Goal: Find specific page/section: Find specific page/section

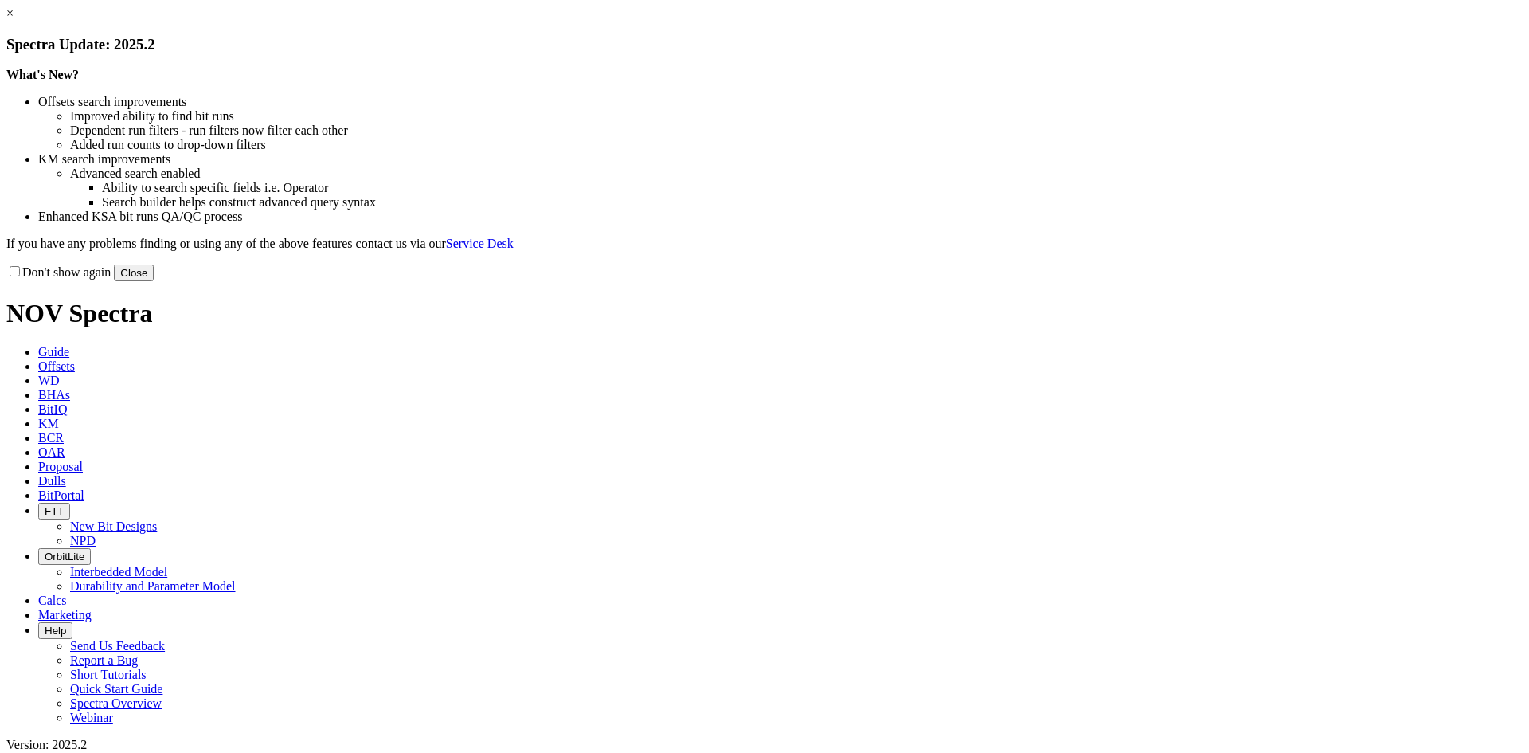
click at [154, 281] on button "Close" at bounding box center [134, 272] width 40 height 17
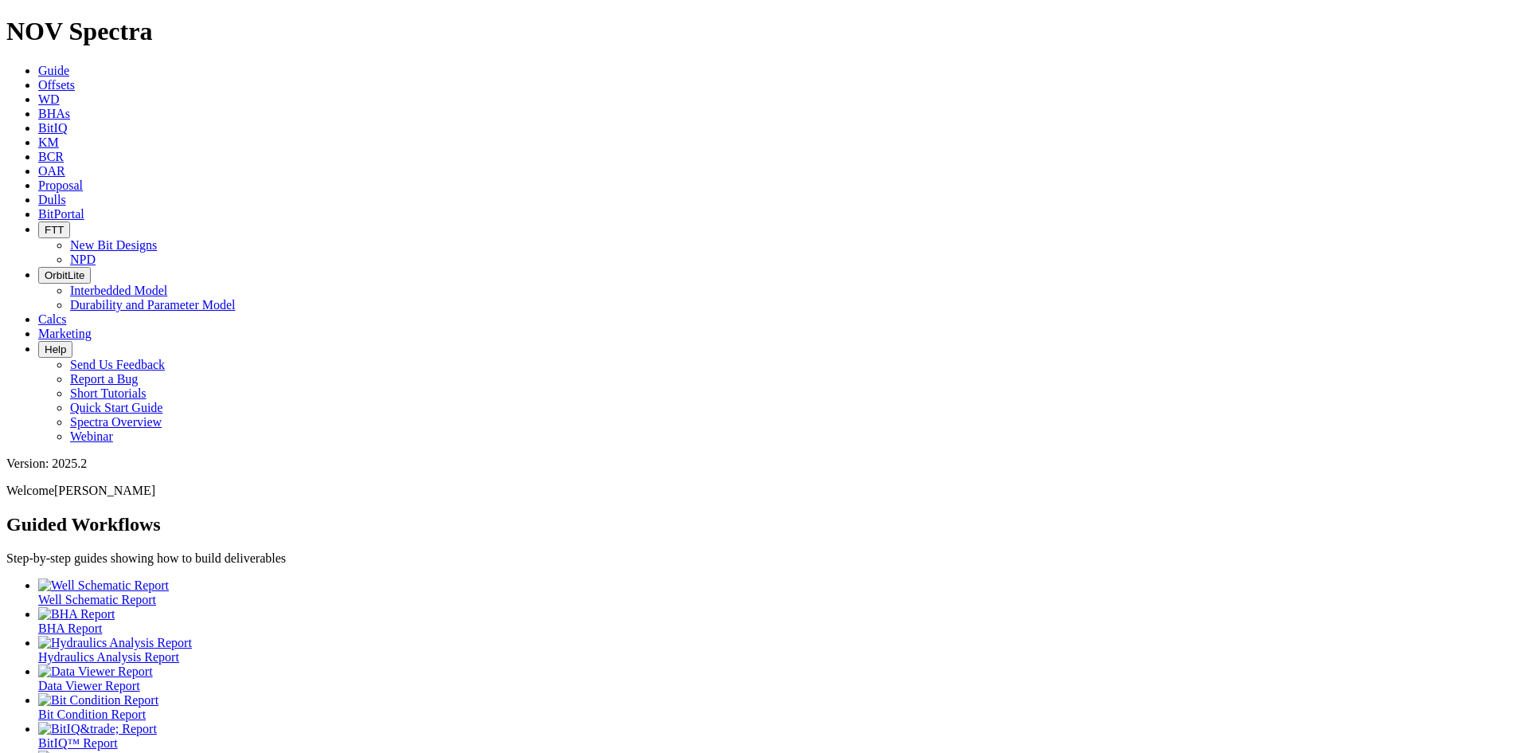
click at [66, 193] on span "Dulls" at bounding box center [52, 200] width 28 height 14
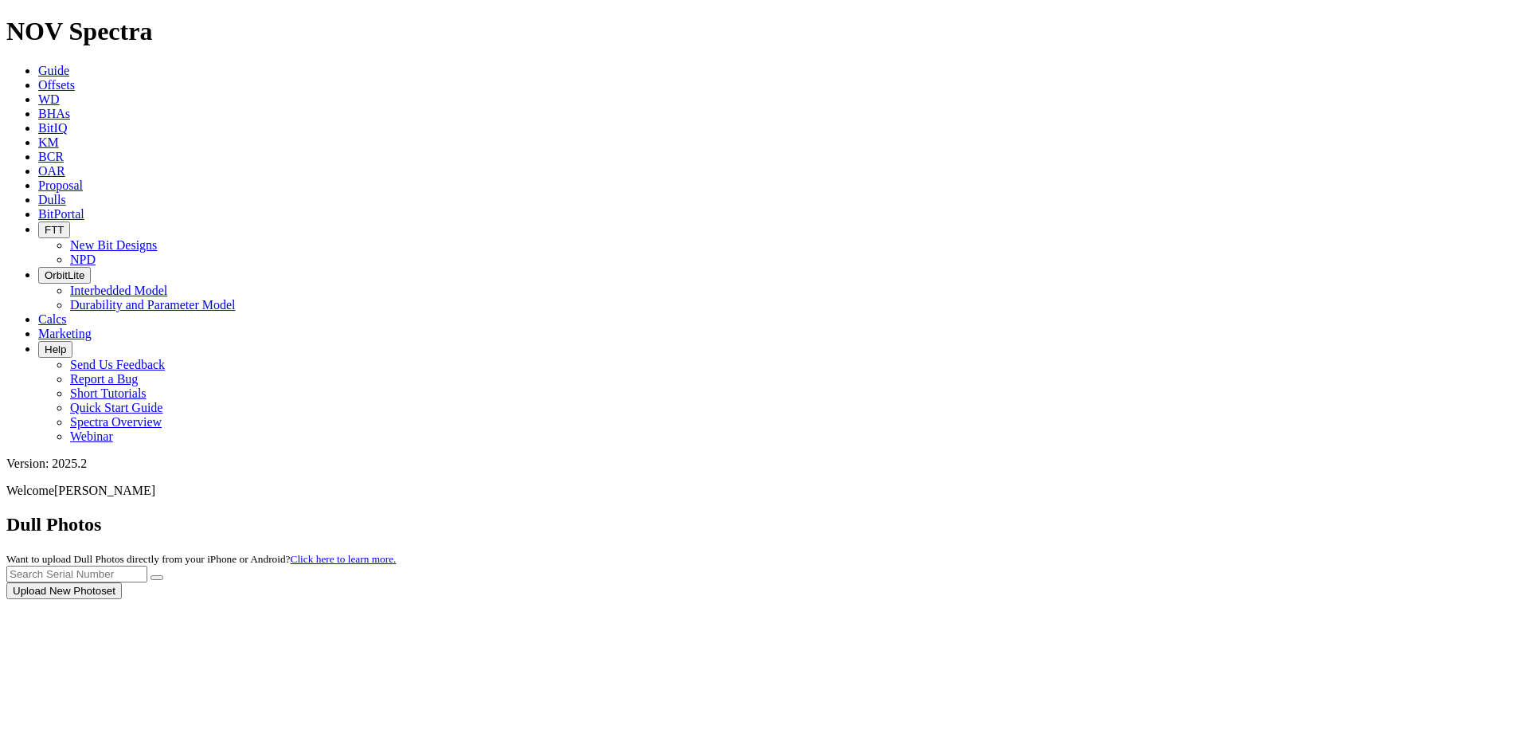
click at [1200, 599] on div at bounding box center [764, 599] width 1516 height 0
click at [147, 565] on input "text" at bounding box center [76, 573] width 141 height 17
click at [163, 575] on button "submit" at bounding box center [157, 577] width 13 height 5
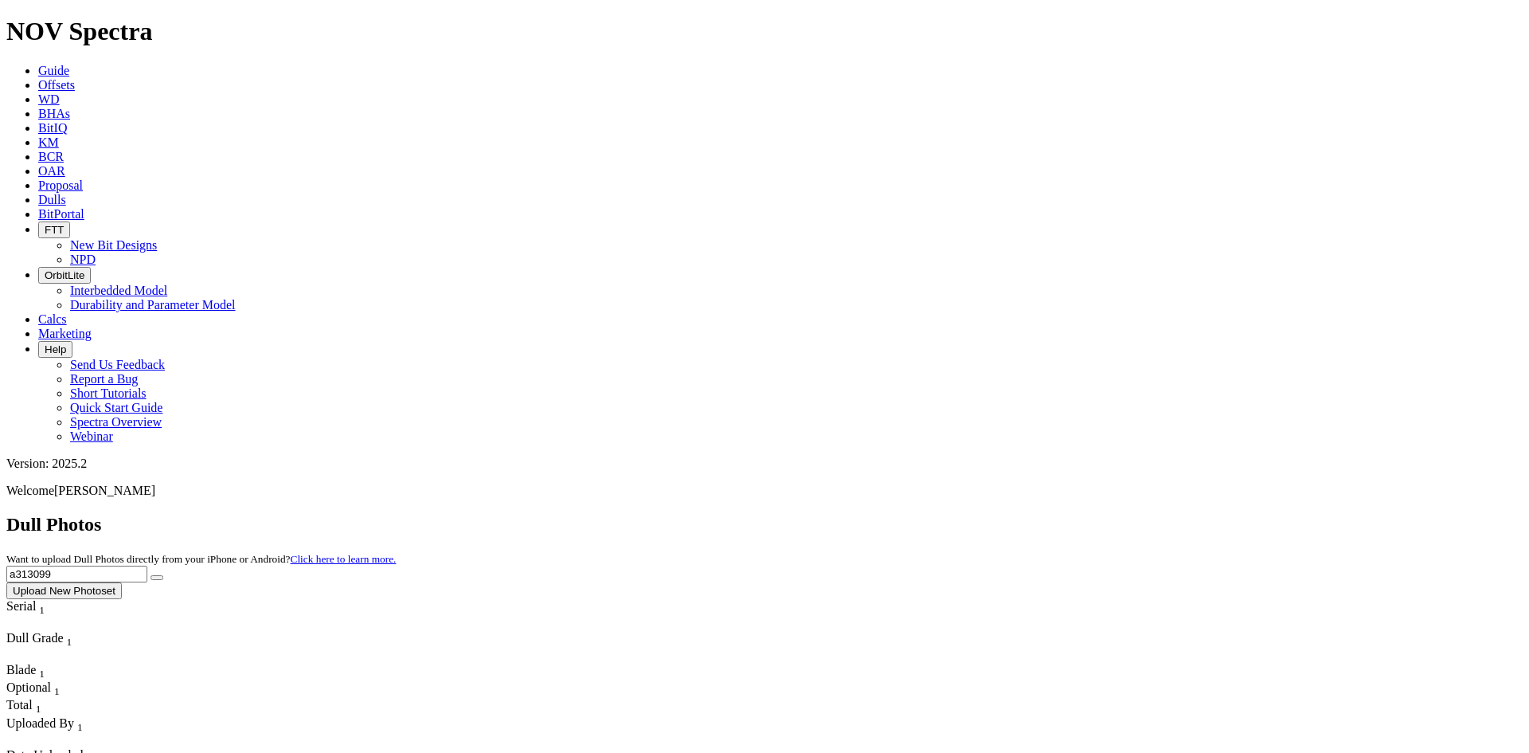
click at [147, 565] on input "a313099" at bounding box center [76, 573] width 141 height 17
type input "a319871"
click at [163, 575] on button "submit" at bounding box center [157, 577] width 13 height 5
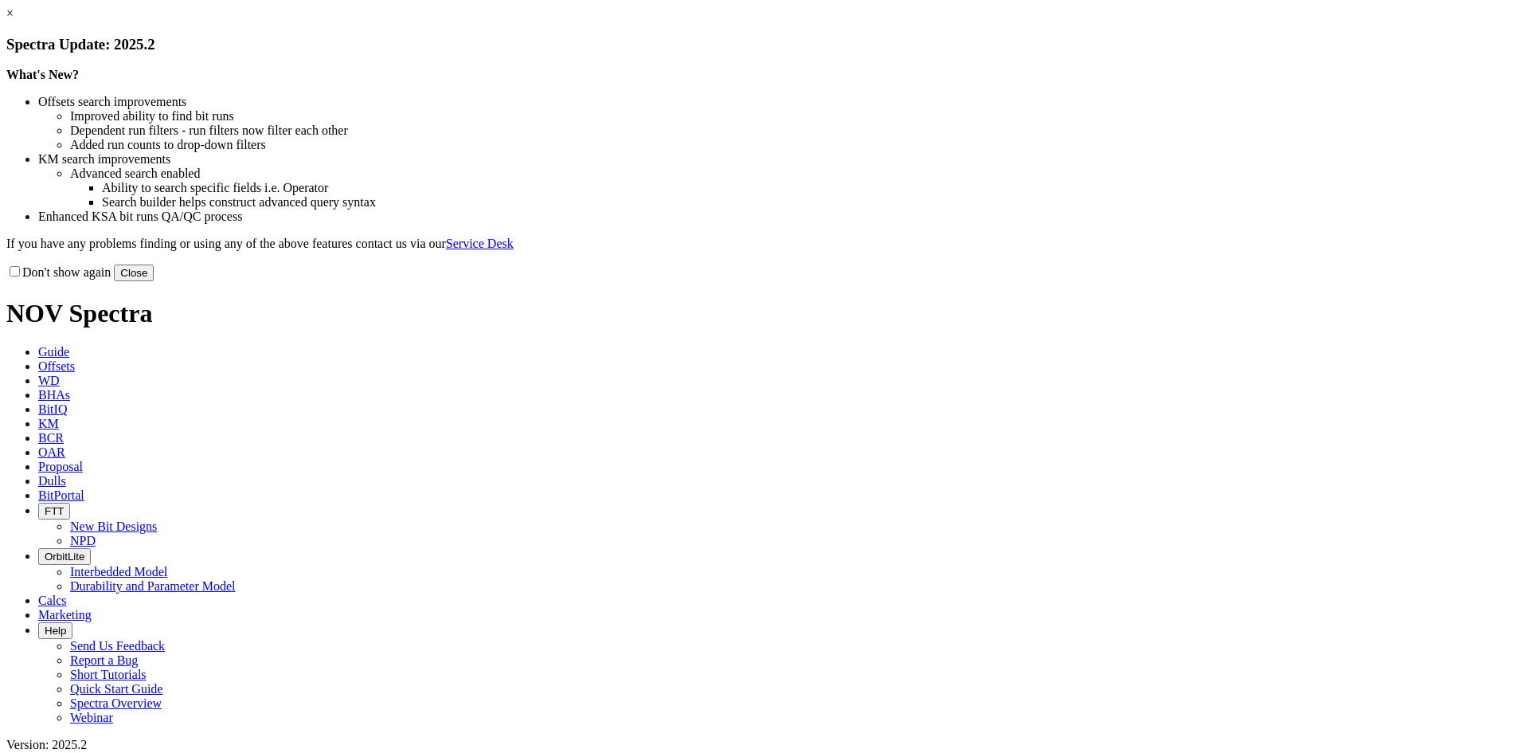
click at [14, 20] on link "×" at bounding box center [9, 13] width 7 height 14
click at [154, 281] on button "Close" at bounding box center [134, 272] width 40 height 17
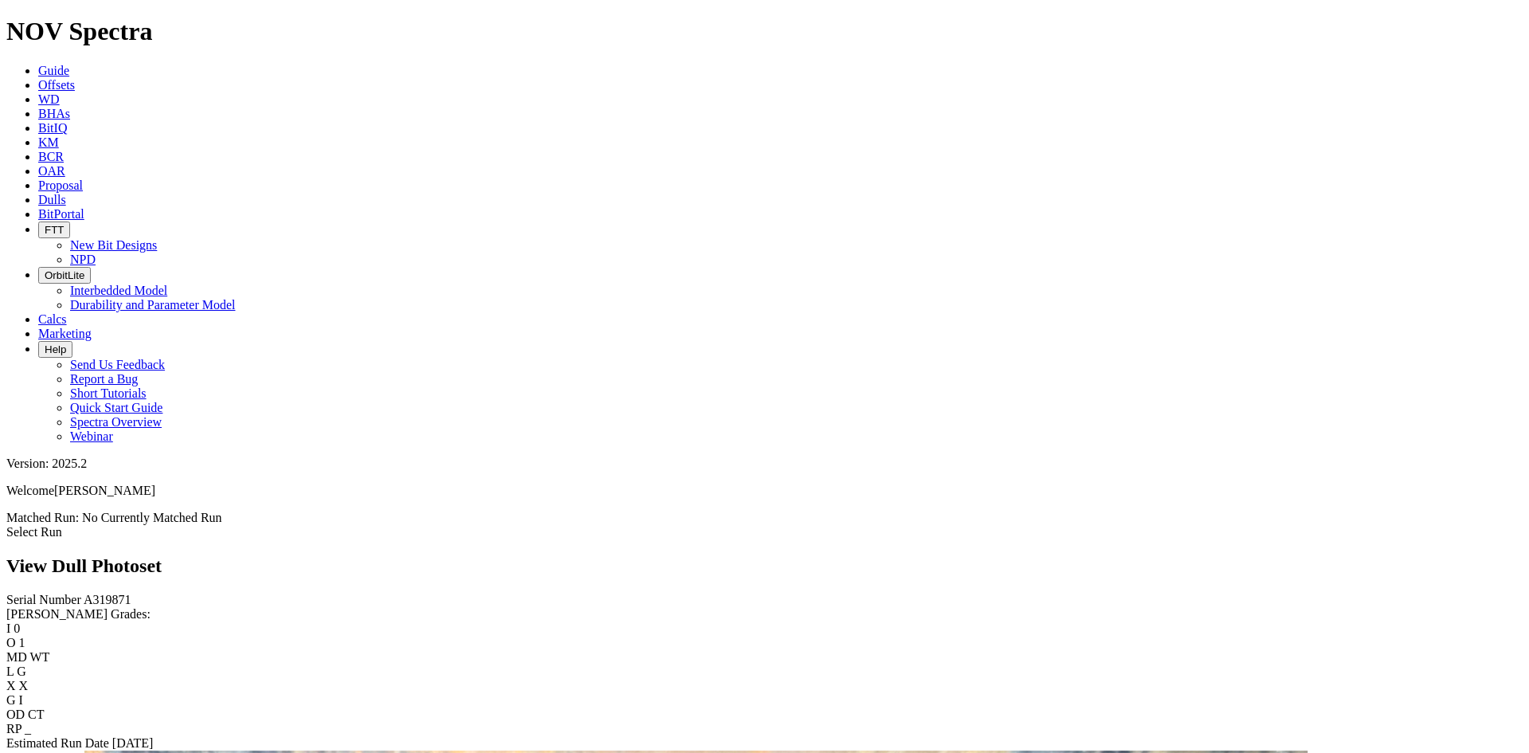
scroll to position [637, 0]
